Goal: Task Accomplishment & Management: Use online tool/utility

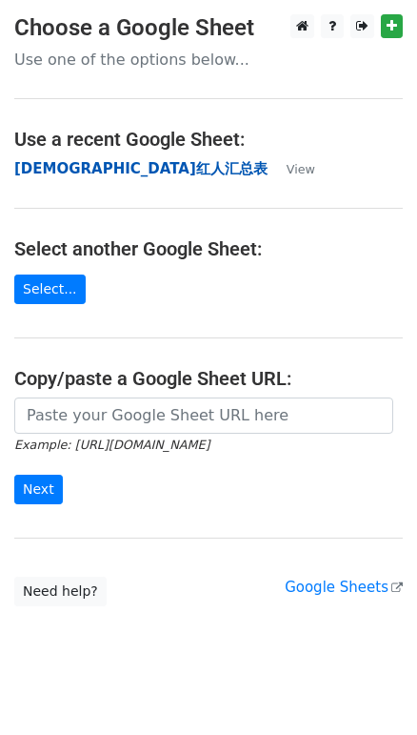
click at [62, 172] on strong "[DEMOGRAPHIC_DATA]红人汇总表" at bounding box center [140, 168] width 253 height 17
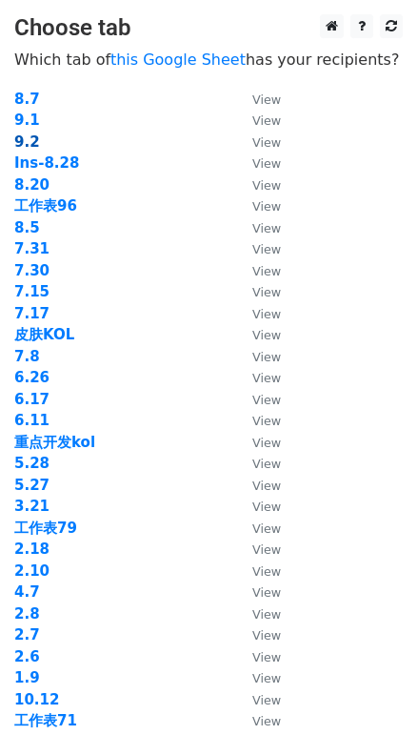
click at [34, 146] on strong "9.2" at bounding box center [27, 141] width 26 height 17
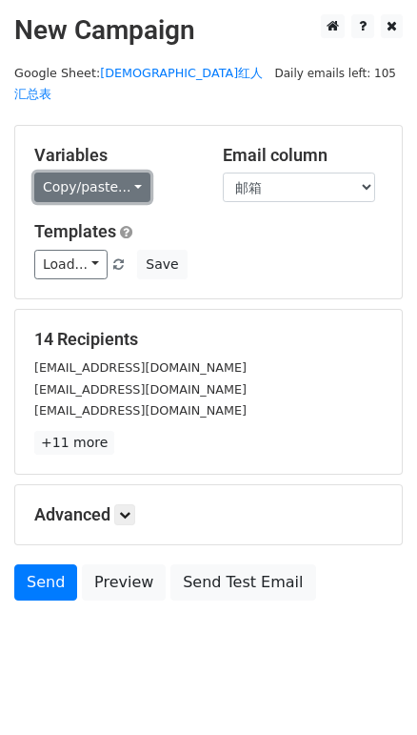
click at [96, 172] on link "Copy/paste..." at bounding box center [92, 187] width 116 height 30
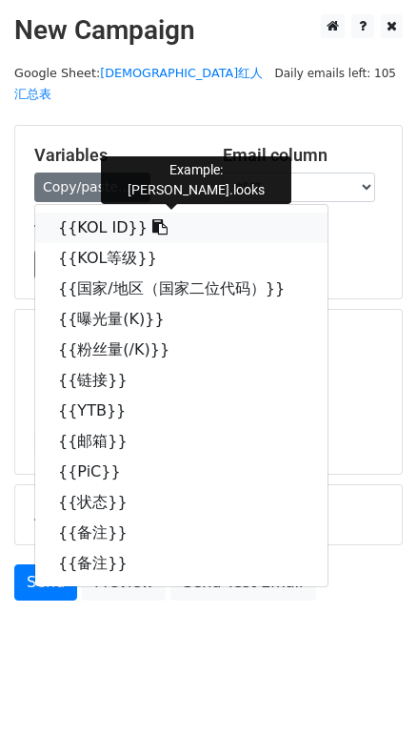
click at [123, 213] on link "{{KOL ID}}" at bounding box center [181, 228] width 293 height 30
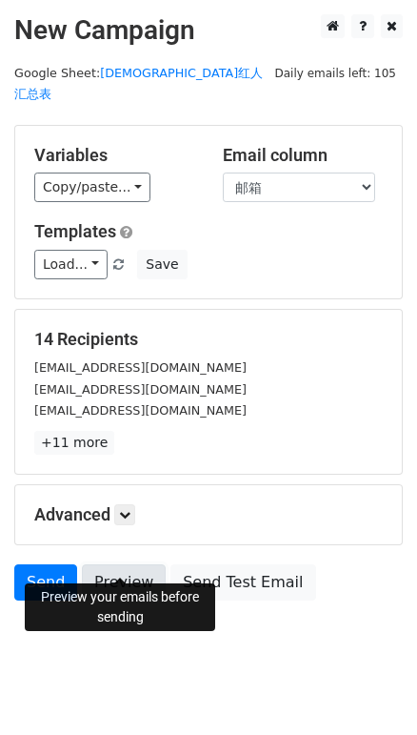
click at [123, 564] on link "Preview" at bounding box center [124, 582] width 84 height 36
click at [140, 564] on link "Preview" at bounding box center [124, 582] width 84 height 36
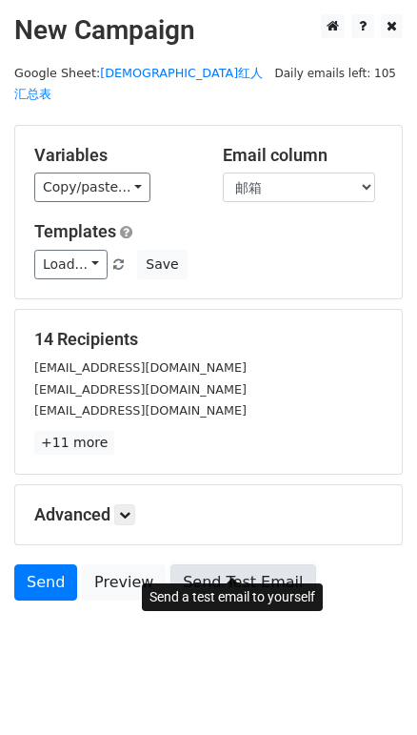
click at [203, 564] on link "Send Test Email" at bounding box center [243, 582] width 145 height 36
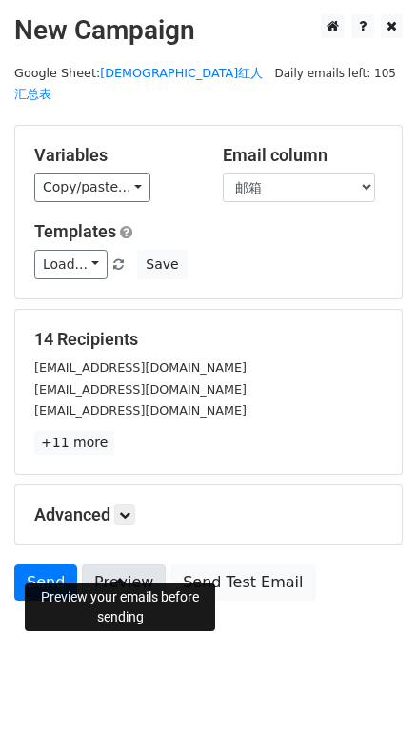
click at [120, 564] on link "Preview" at bounding box center [124, 582] width 84 height 36
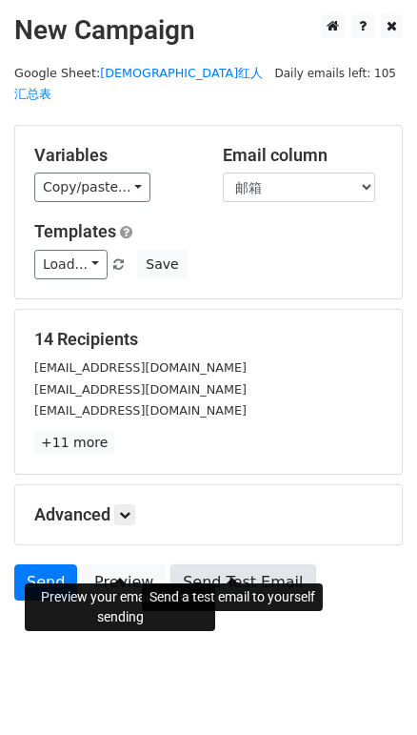
click at [277, 564] on link "Send Test Email" at bounding box center [243, 582] width 145 height 36
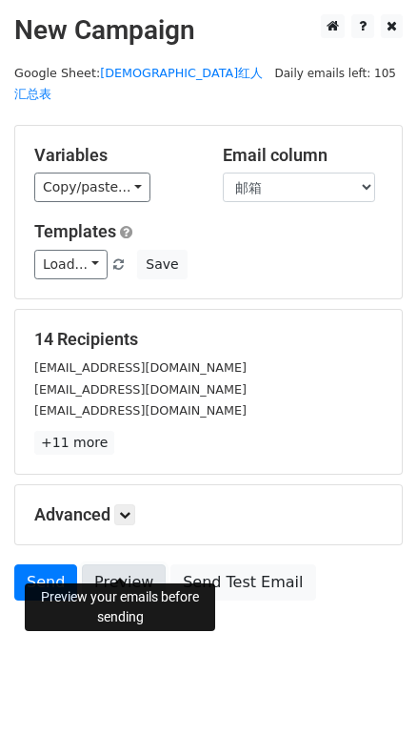
click at [129, 564] on link "Preview" at bounding box center [124, 582] width 84 height 36
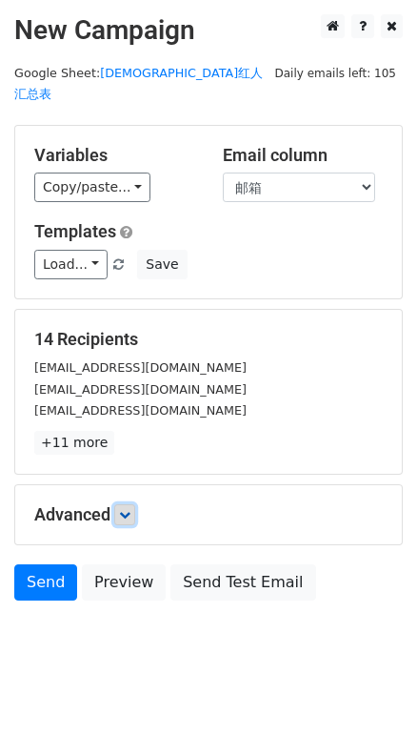
click at [131, 509] on icon at bounding box center [124, 514] width 11 height 11
